Goal: Check status: Check status

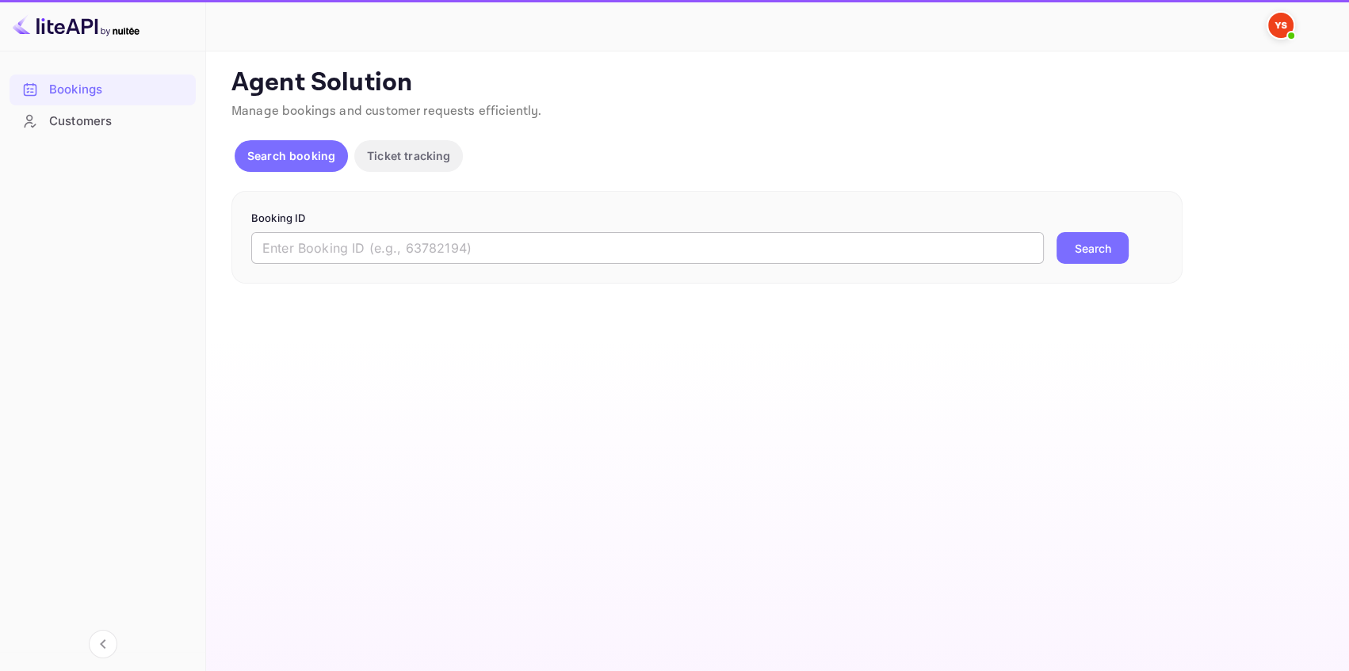
click at [325, 242] on input "text" at bounding box center [647, 248] width 792 height 32
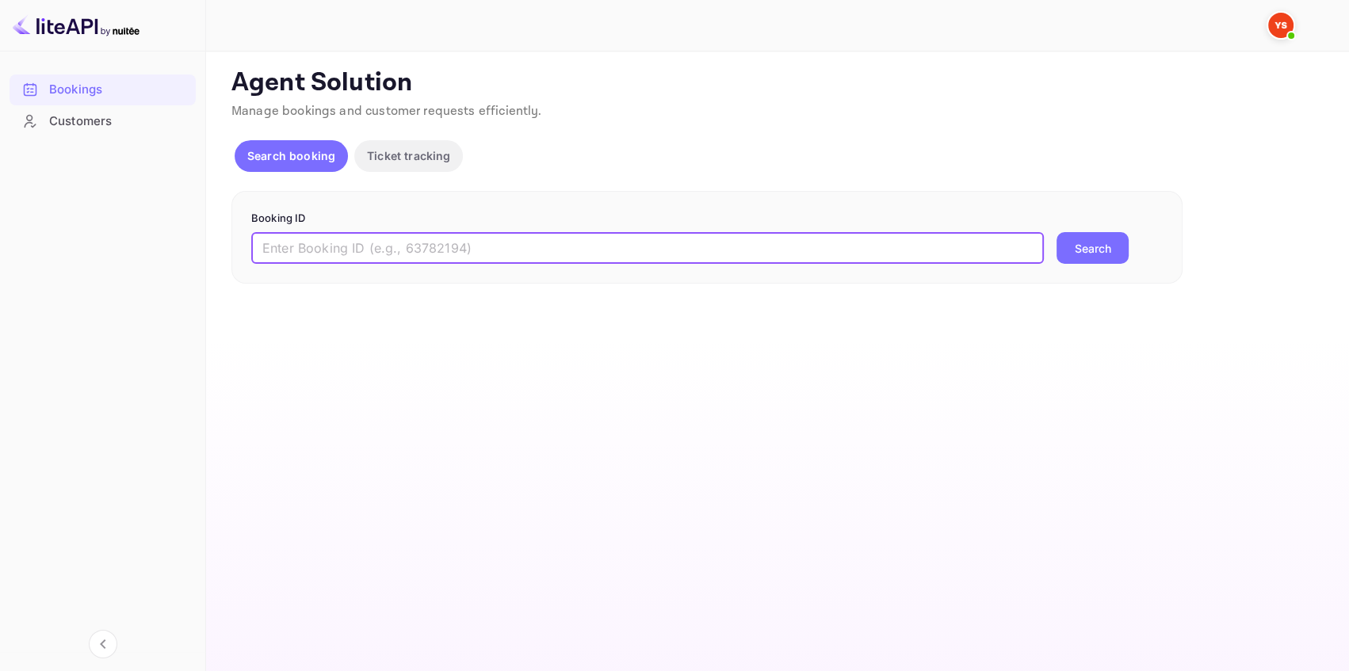
paste input "9473400"
type input "9473400"
click at [1085, 245] on button "Search" at bounding box center [1092, 248] width 72 height 32
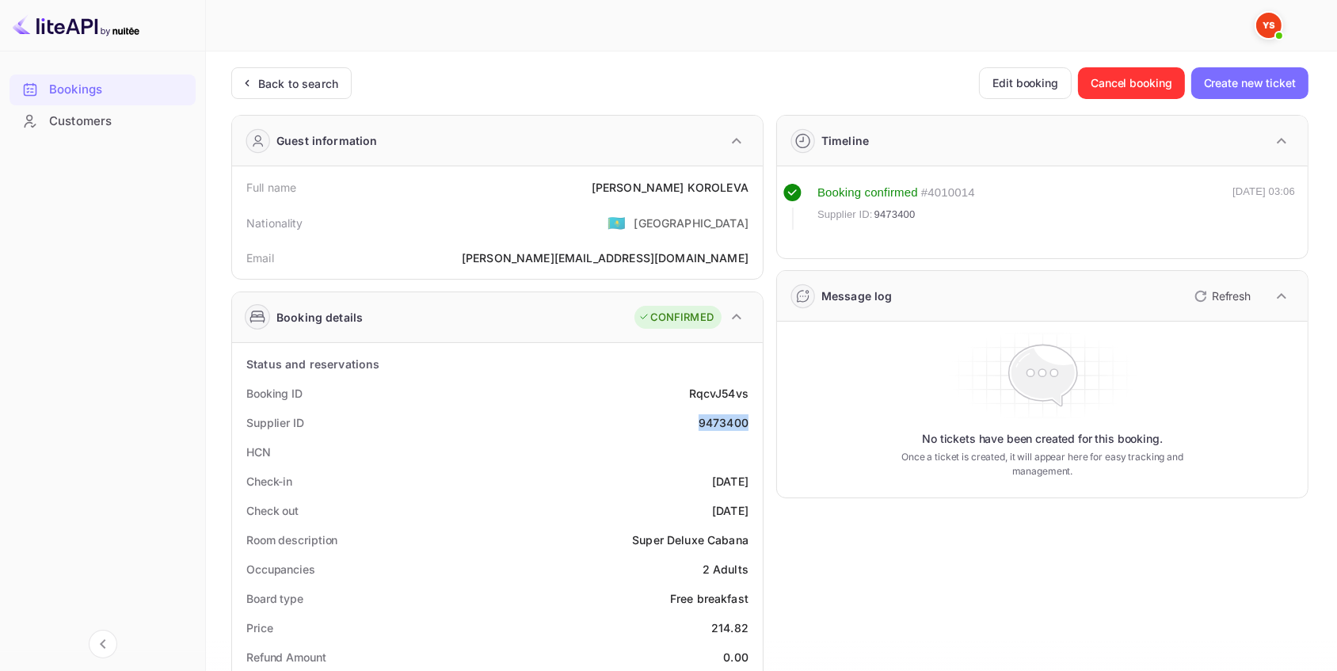
drag, startPoint x: 746, startPoint y: 414, endPoint x: 680, endPoint y: 418, distance: 65.9
click at [680, 418] on div "Supplier ID 9473400" at bounding box center [497, 422] width 518 height 29
copy div "9473400"
drag, startPoint x: 749, startPoint y: 189, endPoint x: 622, endPoint y: 189, distance: 126.8
click at [635, 187] on div "Full name [PERSON_NAME]" at bounding box center [497, 187] width 518 height 29
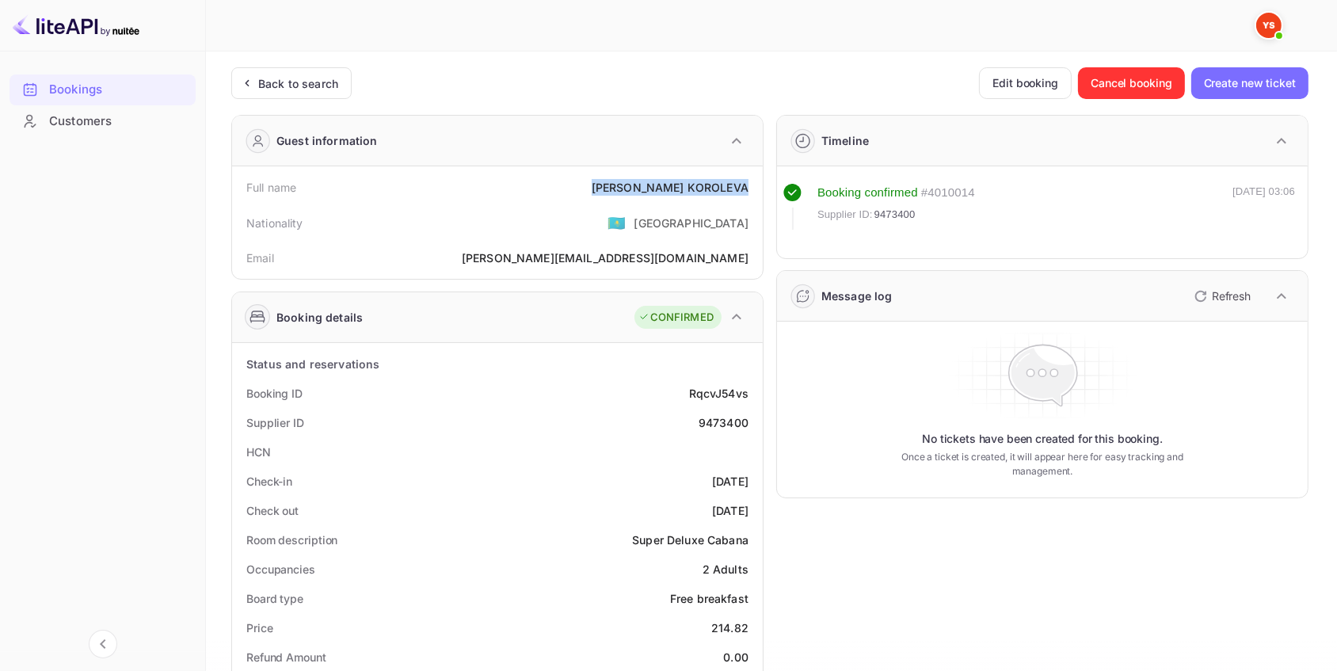
copy div "[PERSON_NAME]"
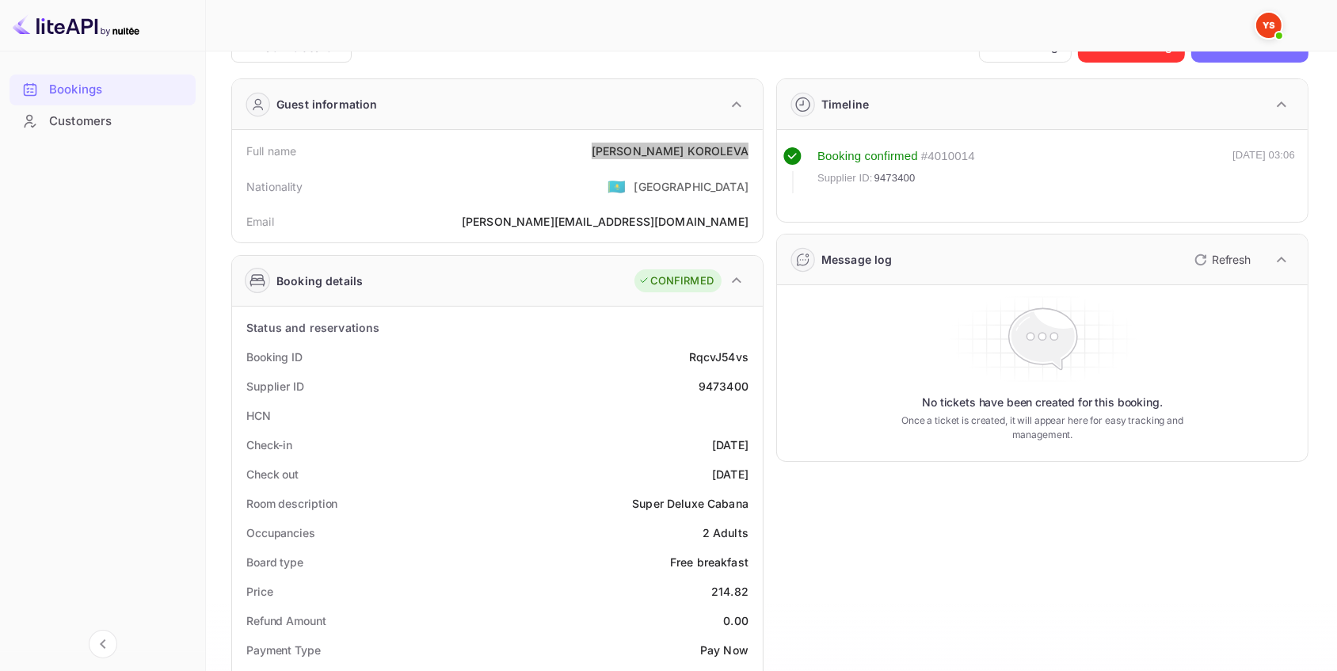
scroll to position [216, 0]
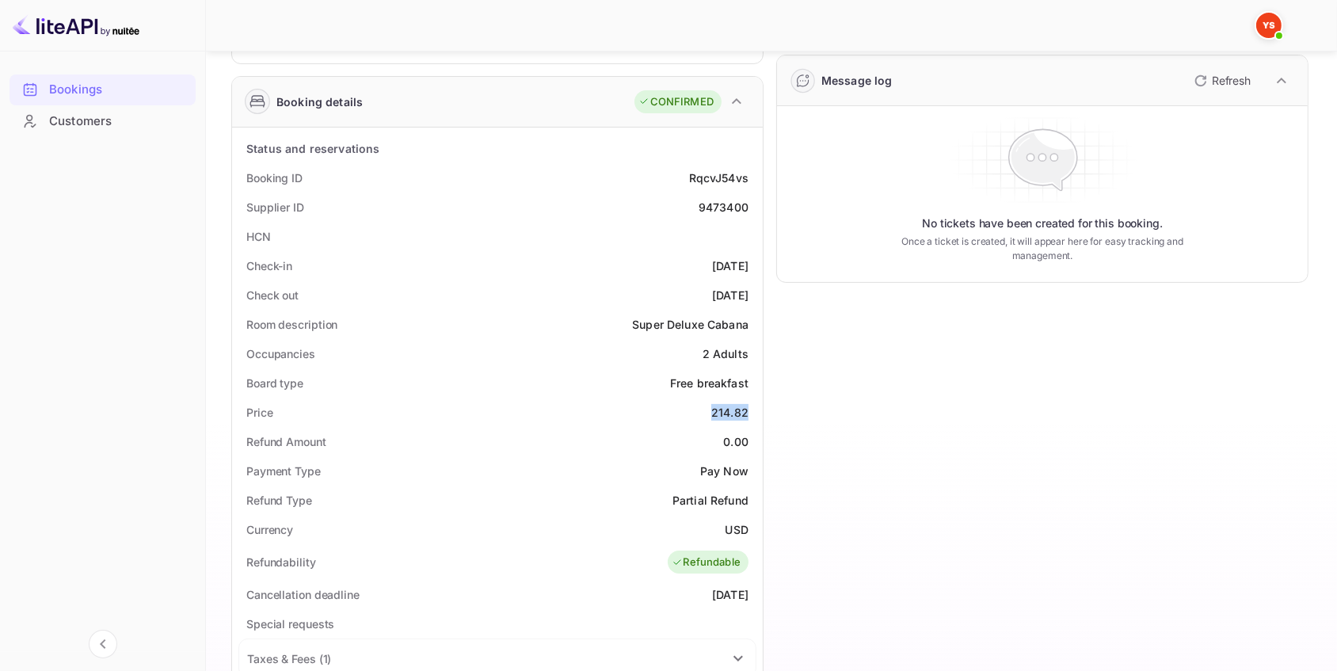
drag, startPoint x: 724, startPoint y: 410, endPoint x: 704, endPoint y: 410, distance: 20.6
click at [704, 410] on div "Price 214.82" at bounding box center [497, 412] width 518 height 29
copy div "214.82"
drag, startPoint x: 747, startPoint y: 525, endPoint x: 664, endPoint y: 535, distance: 83.8
click at [722, 528] on div "Currency USD" at bounding box center [497, 529] width 518 height 29
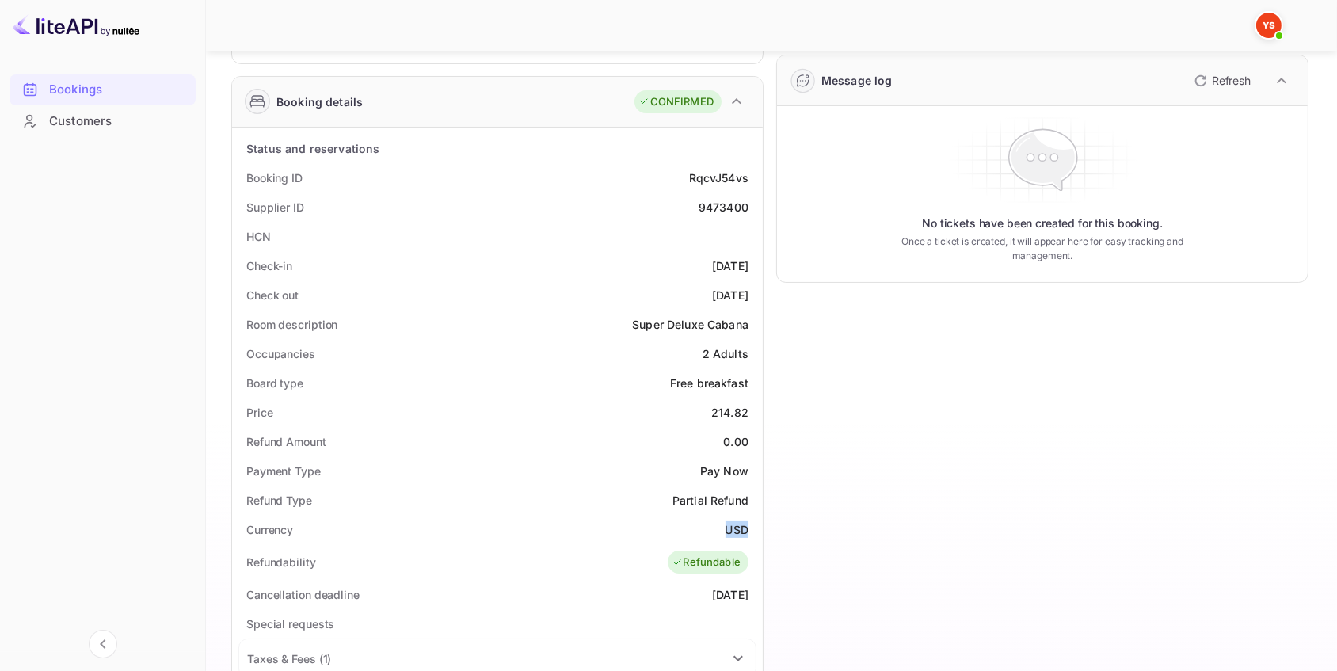
copy div "USD"
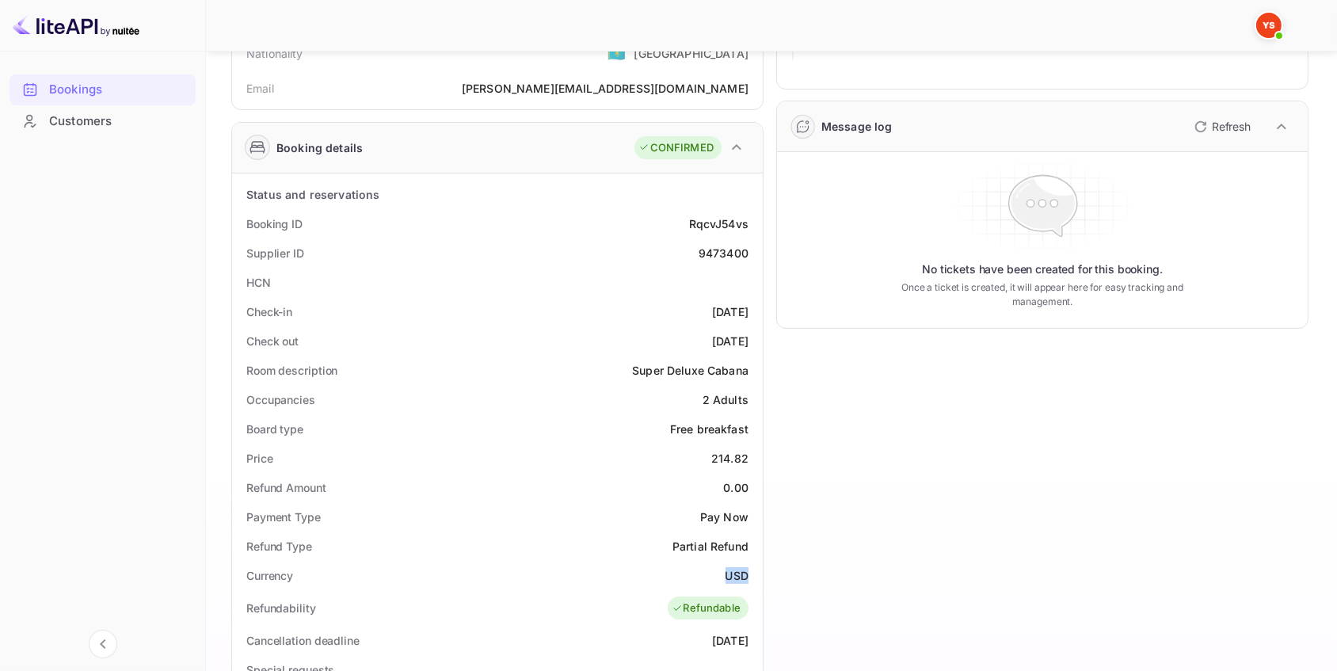
scroll to position [0, 0]
